Goal: Obtain resource: Download file/media

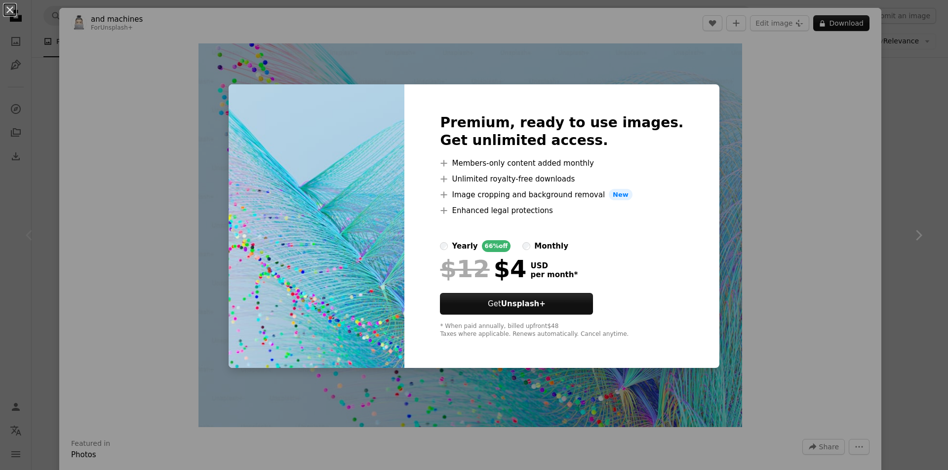
click at [755, 143] on div "An X shape Premium, ready to use images. Get unlimited access. A plus sign Memb…" at bounding box center [474, 235] width 948 height 470
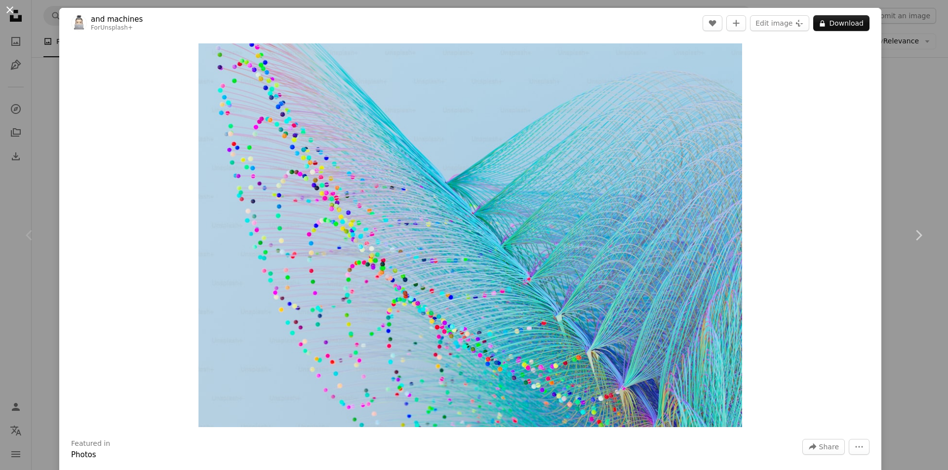
click at [11, 12] on button "An X shape" at bounding box center [10, 10] width 12 height 12
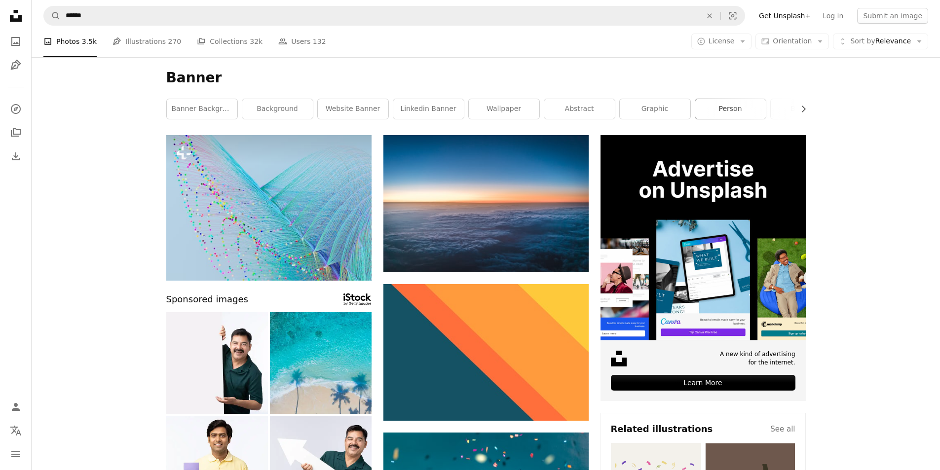
click at [710, 108] on link "person" at bounding box center [731, 109] width 71 height 20
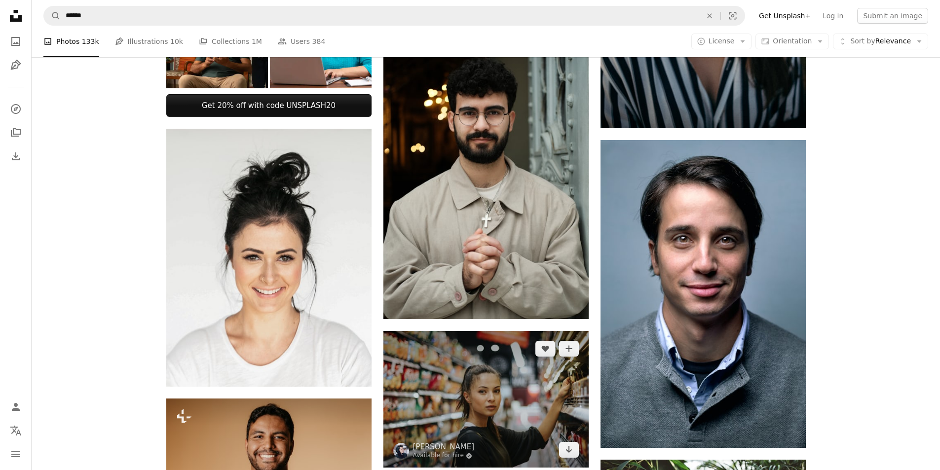
scroll to position [395, 0]
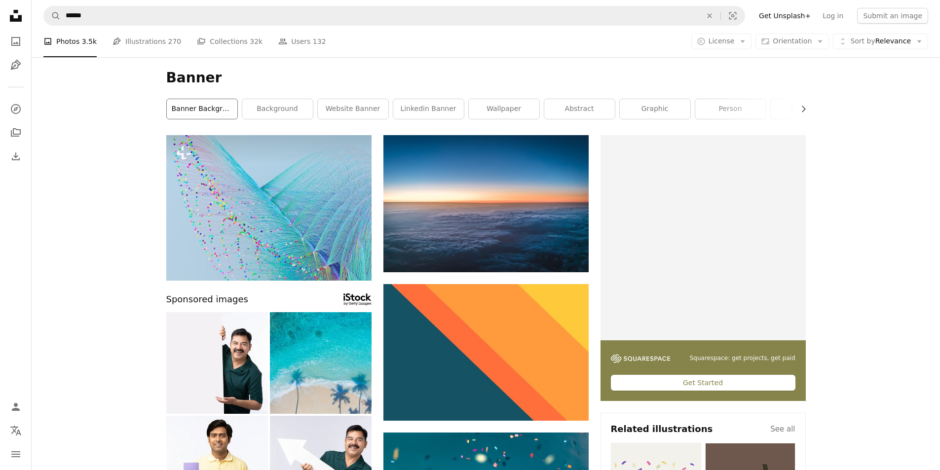
click at [212, 112] on link "banner background" at bounding box center [202, 109] width 71 height 20
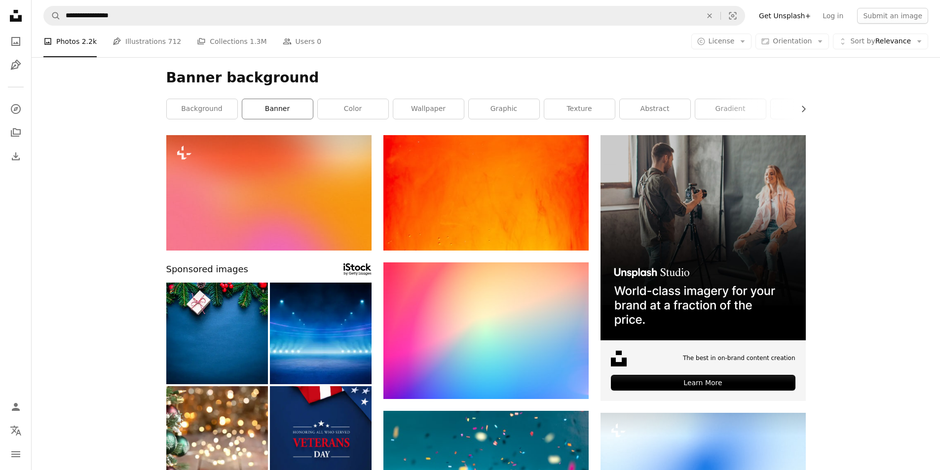
click at [295, 113] on link "banner" at bounding box center [277, 109] width 71 height 20
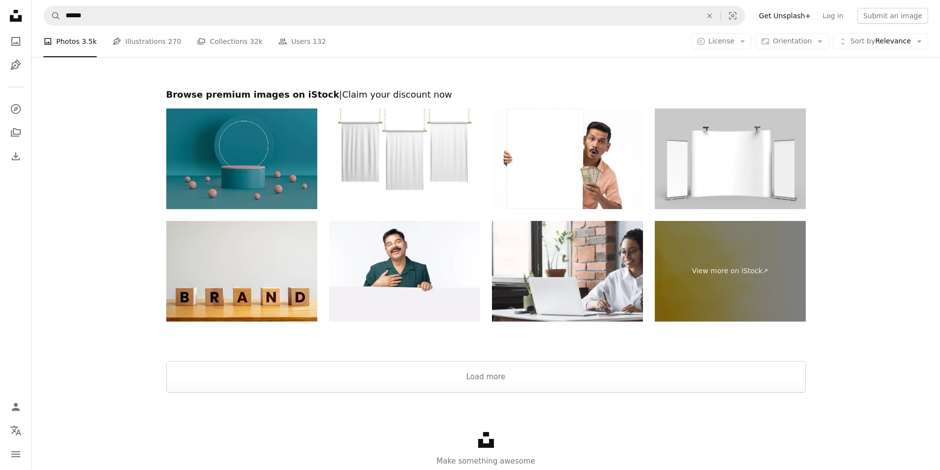
scroll to position [1560, 0]
